Goal: Navigation & Orientation: Find specific page/section

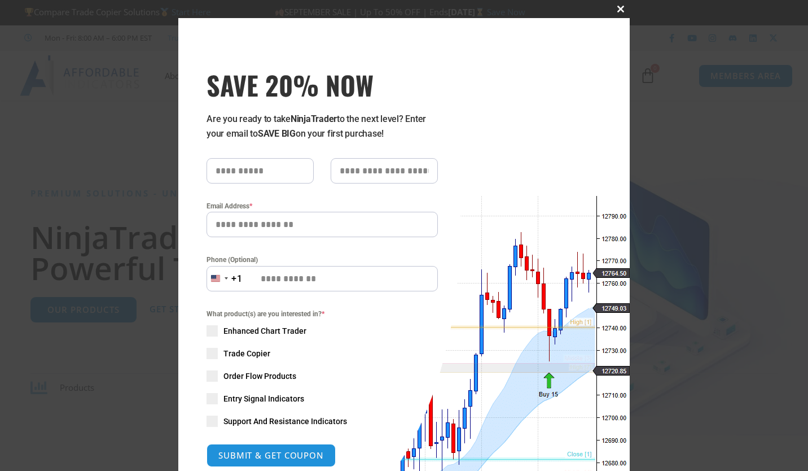
click at [617, 7] on span "SAVE 20% NOW popup" at bounding box center [621, 9] width 18 height 7
